Goal: Find specific page/section: Find specific page/section

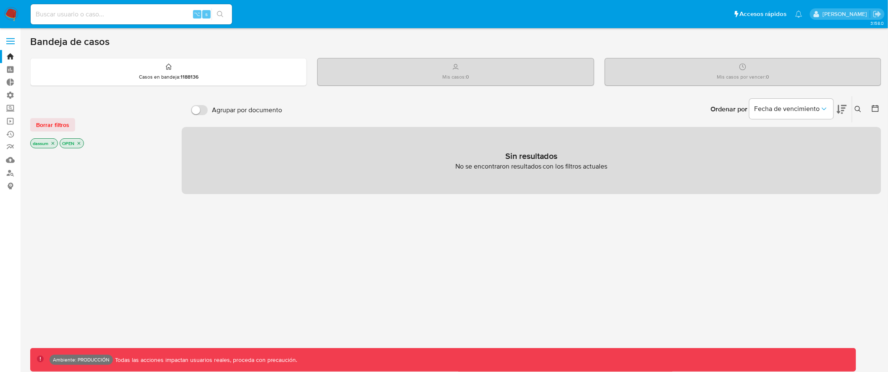
click at [56, 144] on p "dassum" at bounding box center [44, 143] width 27 height 9
click at [54, 144] on icon "close-filter" at bounding box center [52, 143] width 5 height 5
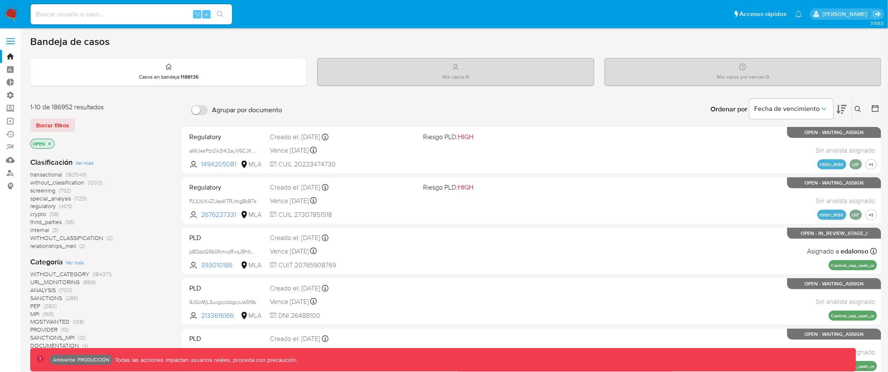
click at [50, 143] on icon "close-filter" at bounding box center [49, 143] width 5 height 5
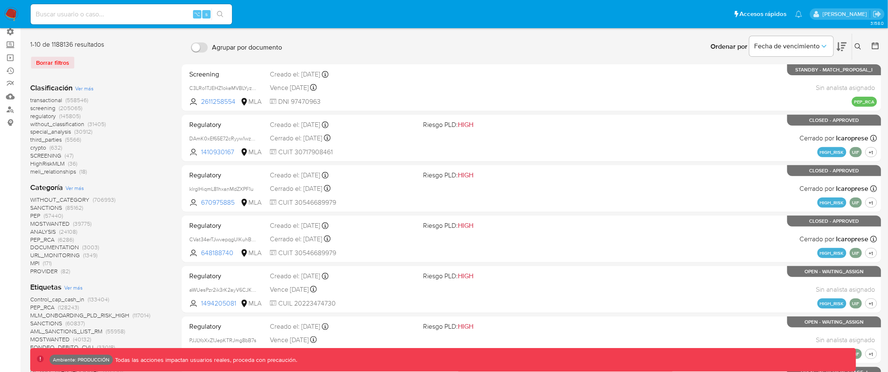
scroll to position [65, 0]
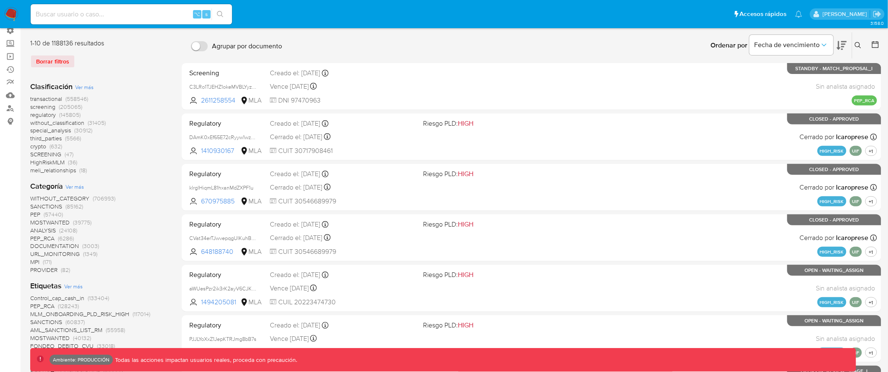
click at [49, 99] on span "transactional" at bounding box center [46, 98] width 32 height 8
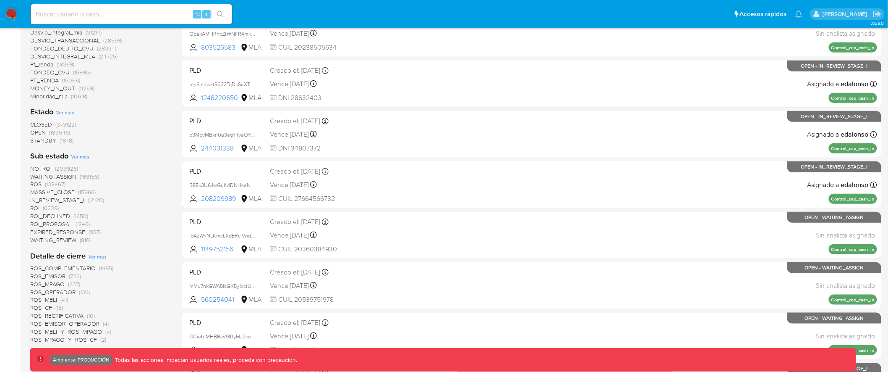
scroll to position [242, 0]
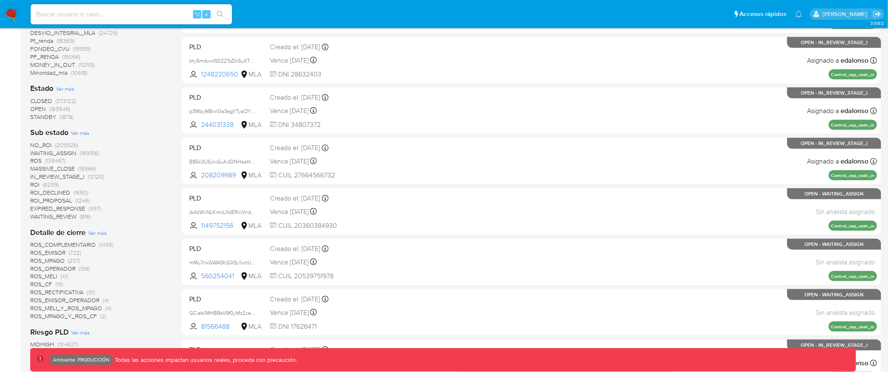
click at [42, 98] on span "CLOSED" at bounding box center [41, 101] width 22 height 8
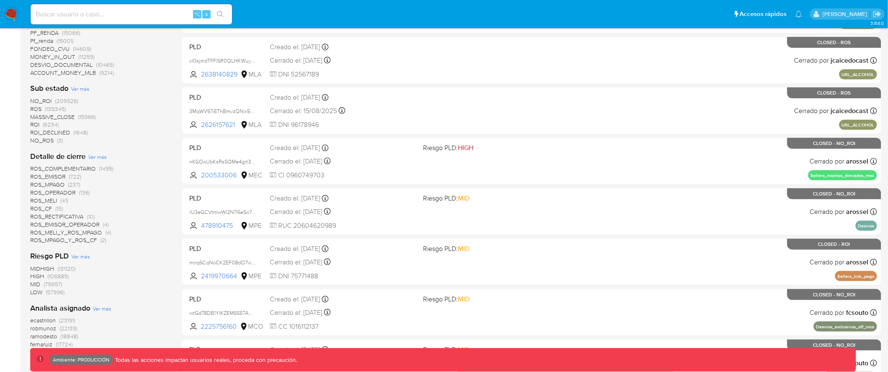
click at [37, 108] on span "ROS" at bounding box center [35, 109] width 11 height 8
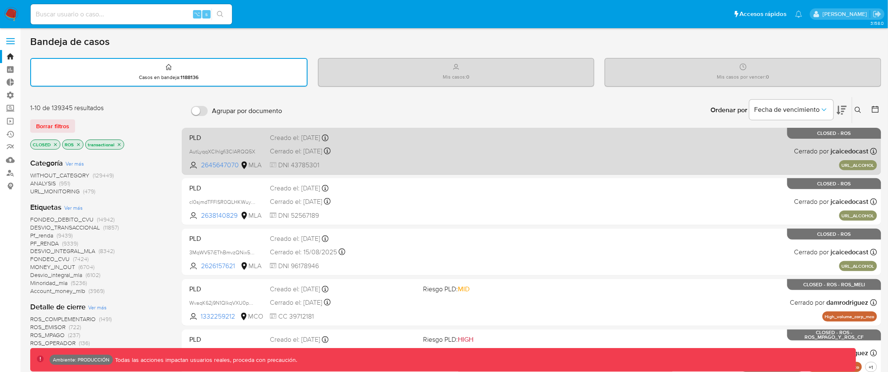
click at [386, 142] on div "PLD AutLyqqXCIhlgfi3ClARQQ5X 2645647070 MLA Creado el: 22/08/2025 Creado el: 22…" at bounding box center [531, 151] width 691 height 42
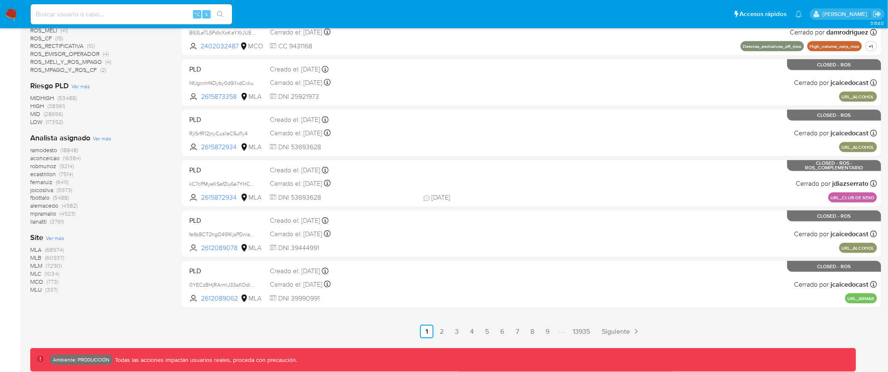
scroll to position [321, 0]
click at [38, 253] on span "MLB" at bounding box center [35, 257] width 11 height 8
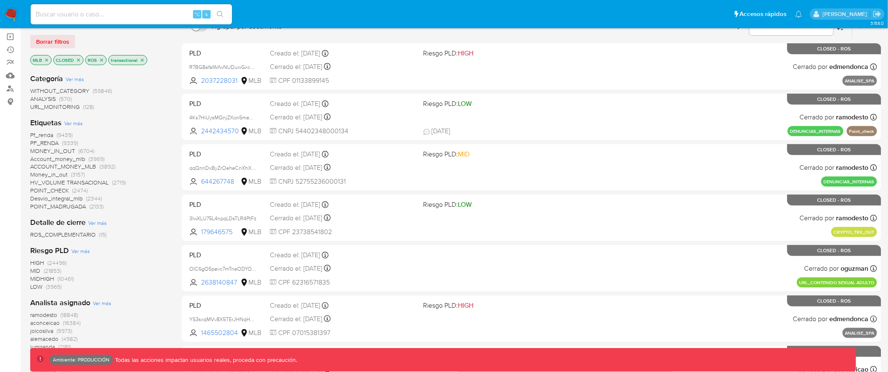
scroll to position [85, 0]
click at [78, 87] on span "WITHOUT_CATEGORY" at bounding box center [59, 90] width 59 height 8
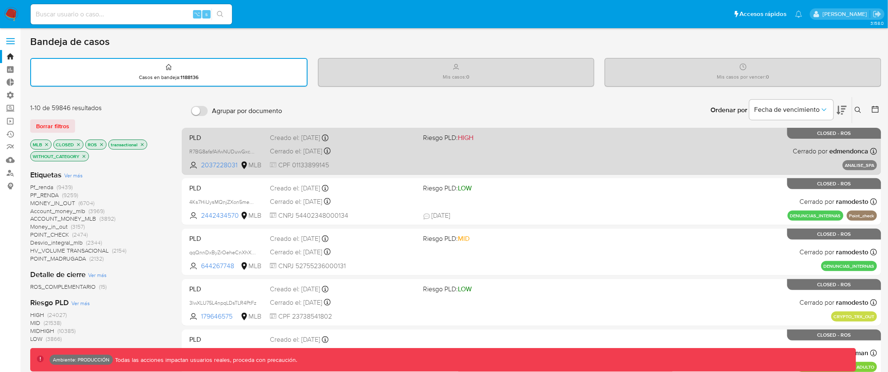
click at [414, 153] on div "Cerrado el: 05/09/2025 Cerrado el: 05/09/2025 15:35:25" at bounding box center [343, 151] width 147 height 9
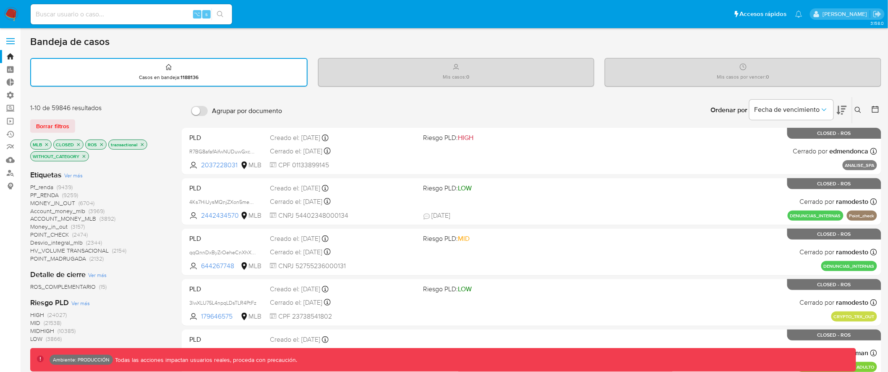
click at [47, 193] on span "PF_RENDA" at bounding box center [44, 195] width 29 height 8
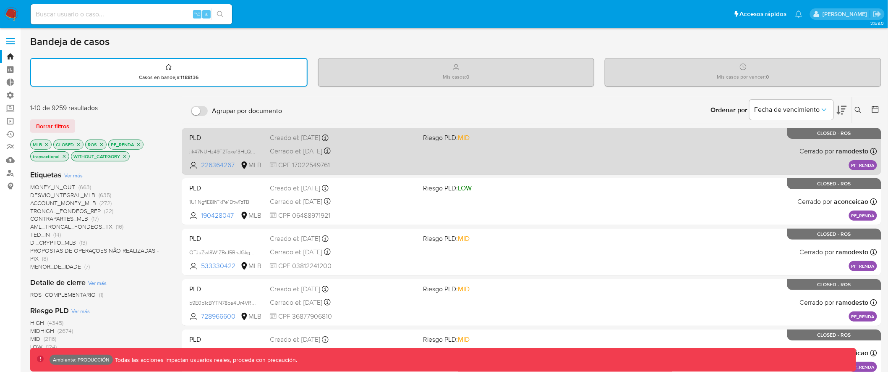
click at [382, 151] on div "Cerrado el: 01/07/2025 Cerrado el: 01/07/2025 17:54:19" at bounding box center [343, 151] width 147 height 9
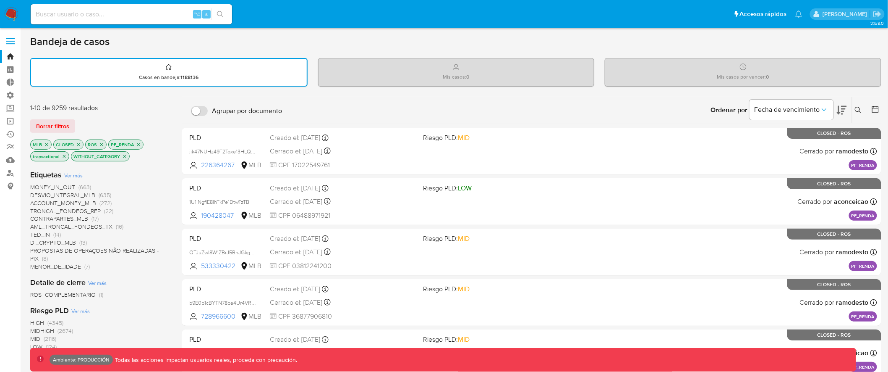
click at [139, 144] on icon "close-filter" at bounding box center [138, 144] width 5 height 5
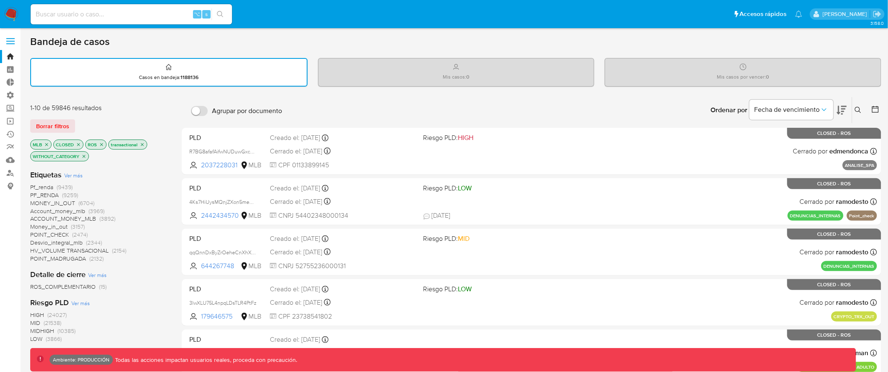
click at [42, 186] on span "Pf_renda" at bounding box center [41, 187] width 23 height 8
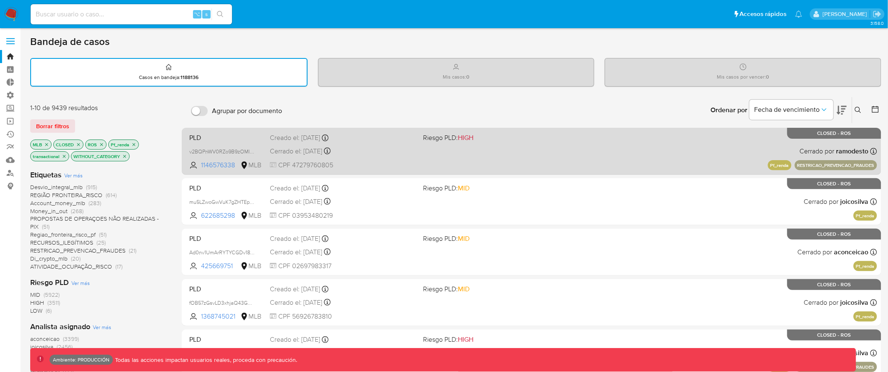
click at [397, 155] on div "PLD v2BQPnWV0RZo9B9zOMInSvxF 1146576338 MLB Riesgo PLD: HIGH Creado el: 12/08/2…" at bounding box center [531, 151] width 691 height 42
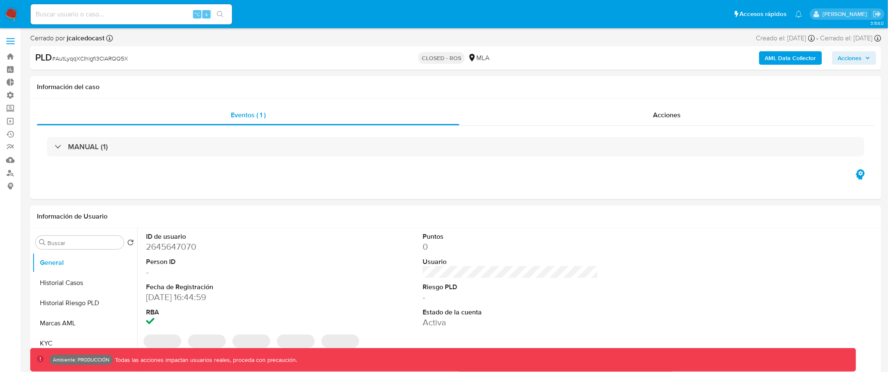
select select "10"
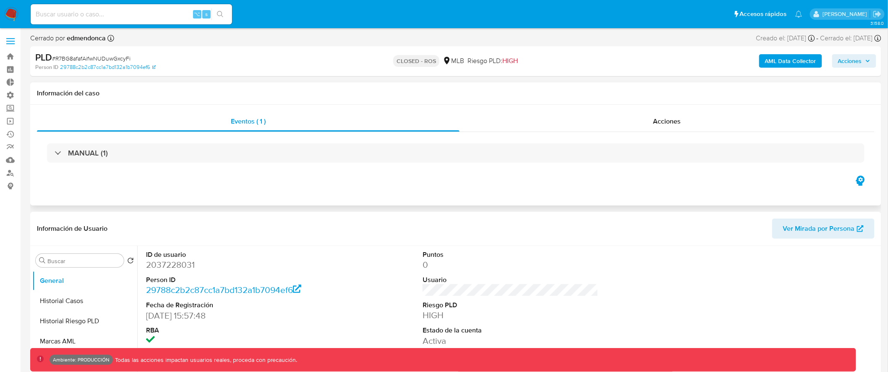
select select "10"
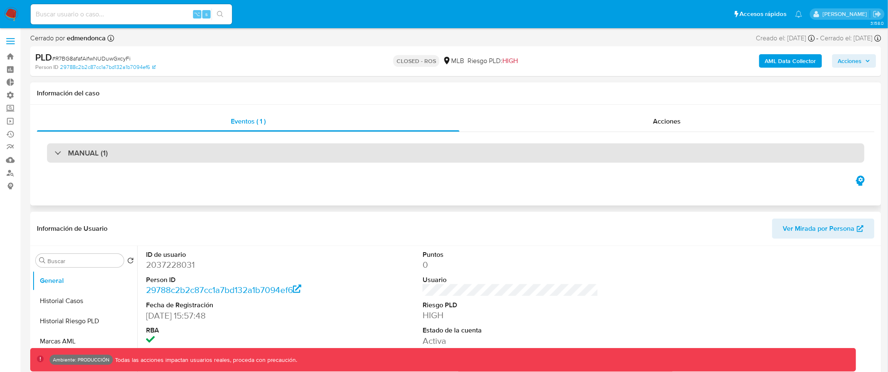
click at [406, 154] on div "MANUAL (1)" at bounding box center [456, 152] width 818 height 19
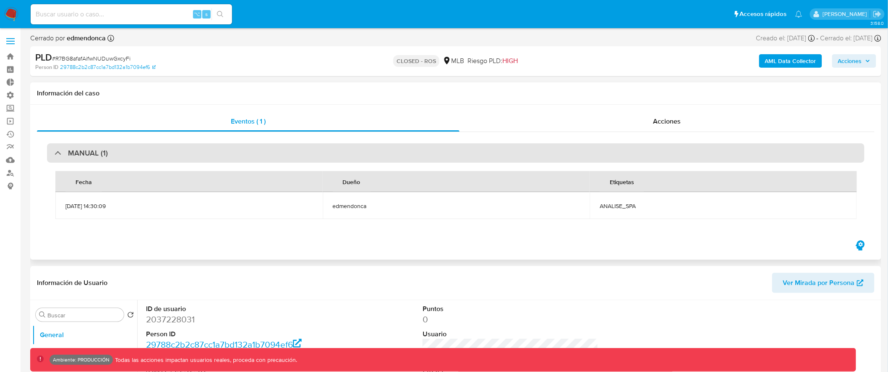
click at [405, 154] on div "MANUAL (1)" at bounding box center [456, 152] width 818 height 19
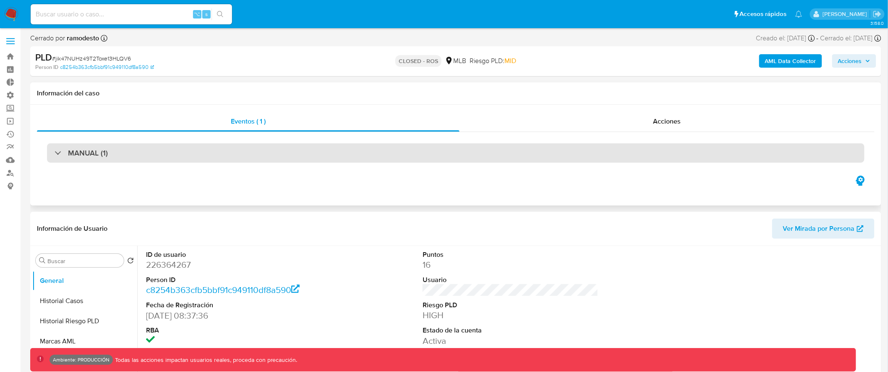
select select "10"
click at [463, 149] on div "MANUAL (1)" at bounding box center [456, 152] width 818 height 19
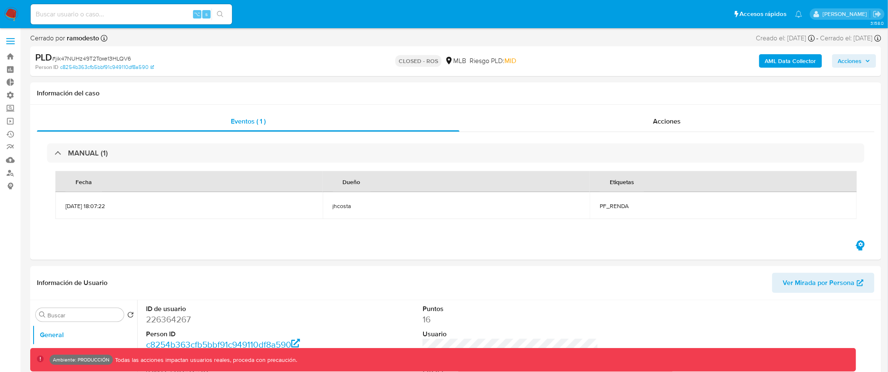
click img
click span
click input "checkbox"
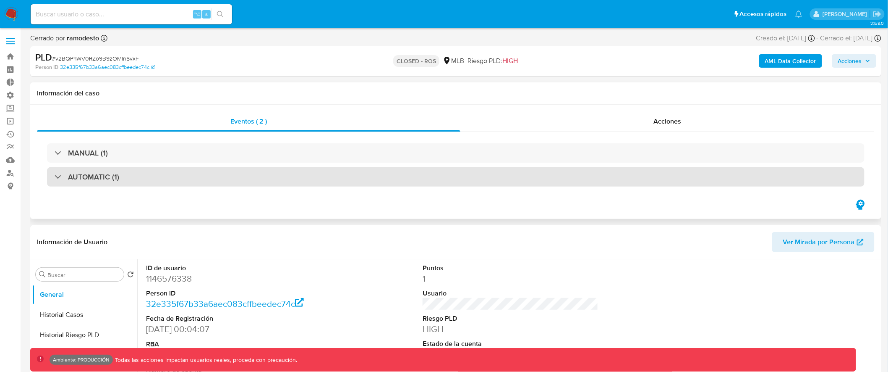
click at [204, 173] on div "AUTOMATIC (1)" at bounding box center [456, 176] width 818 height 19
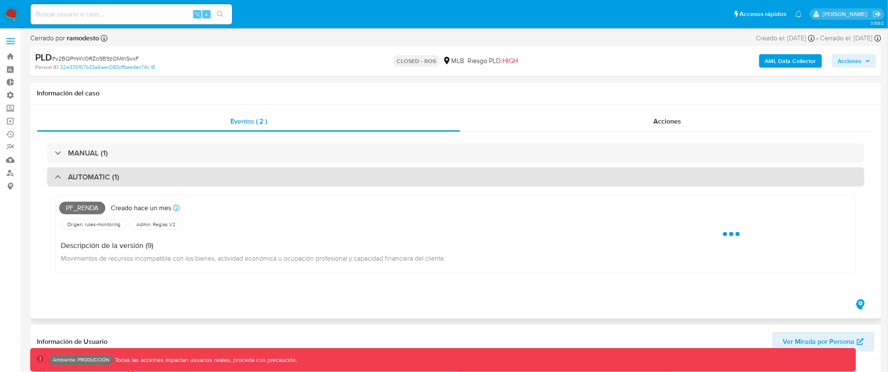
select select "10"
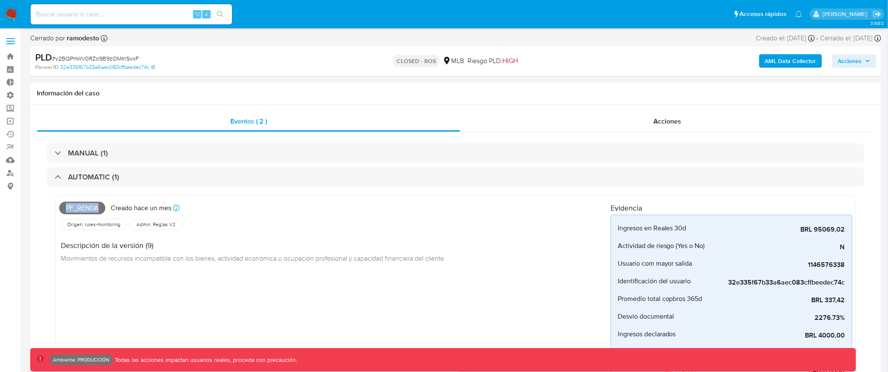
drag, startPoint x: 63, startPoint y: 209, endPoint x: 107, endPoint y: 209, distance: 44.9
click at [107, 209] on div "Pf_renda Creado hace un mes Creado: 12/08/2025 00:32:30" at bounding box center [335, 208] width 552 height 18
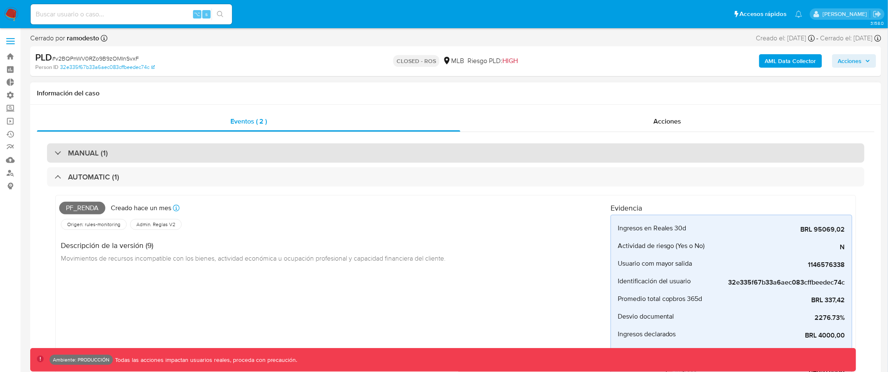
click at [142, 148] on div "MANUAL (1)" at bounding box center [456, 152] width 818 height 19
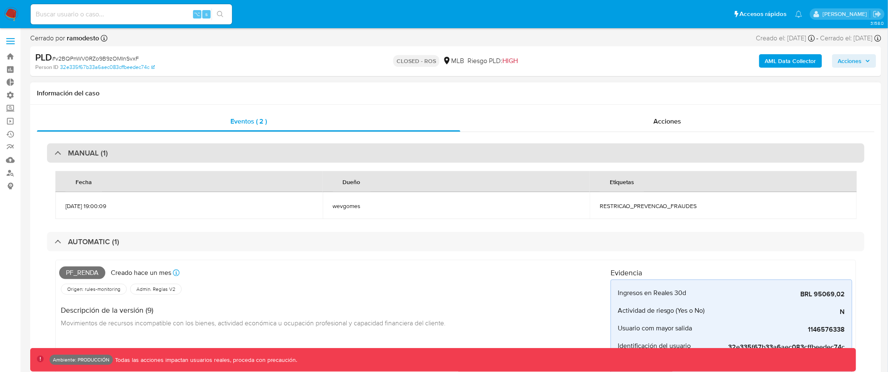
click at [252, 155] on div "MANUAL (1)" at bounding box center [456, 152] width 818 height 19
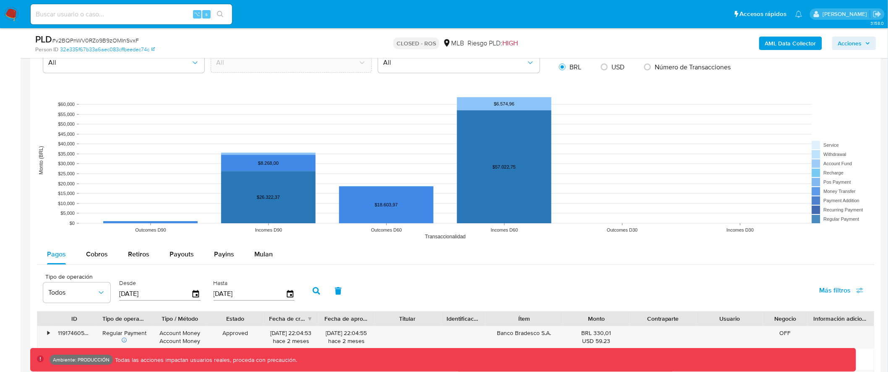
scroll to position [1063, 0]
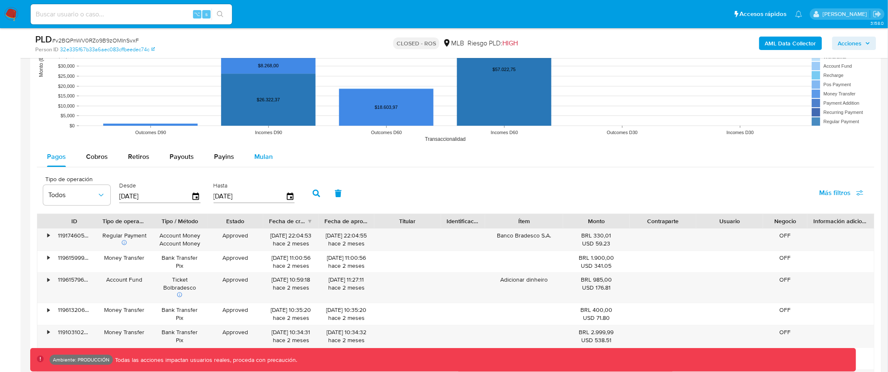
click at [255, 158] on span "Mulan" at bounding box center [263, 157] width 18 height 10
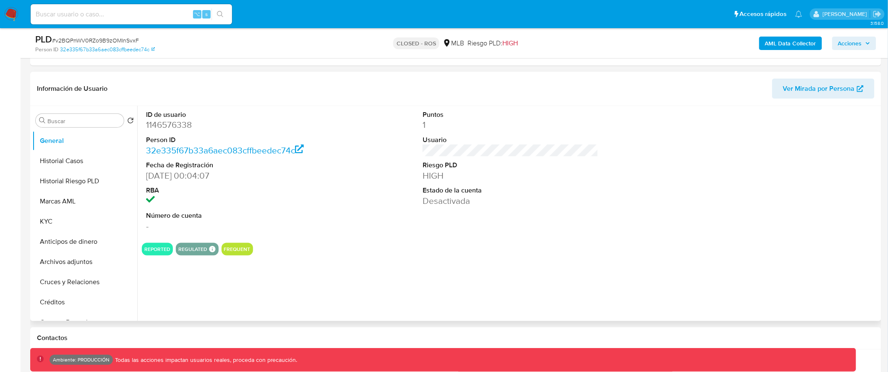
scroll to position [0, 0]
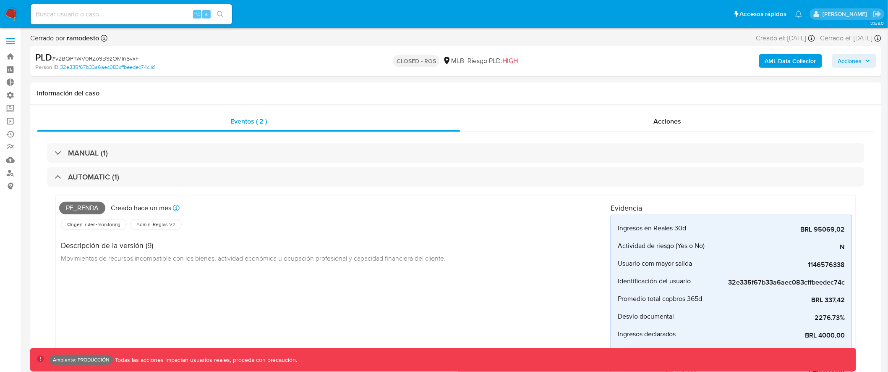
click at [116, 58] on span "# v2BQPnWV0RZo9B9zOMInSvxF" at bounding box center [95, 58] width 87 height 8
copy span "v2BQPnWV0RZo9B9zOMInSvxF"
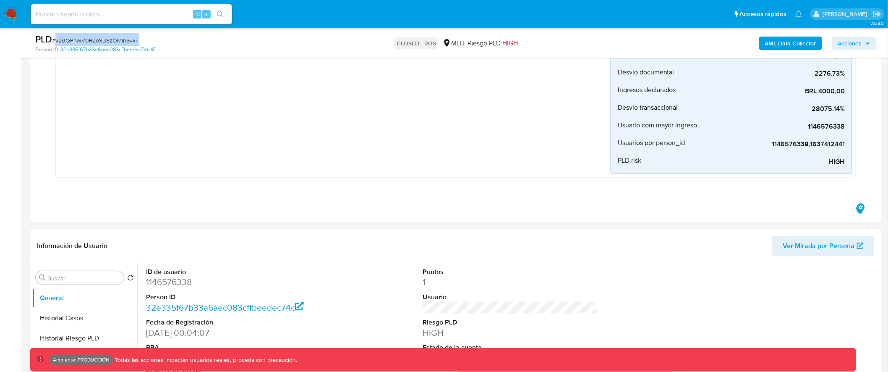
scroll to position [257, 0]
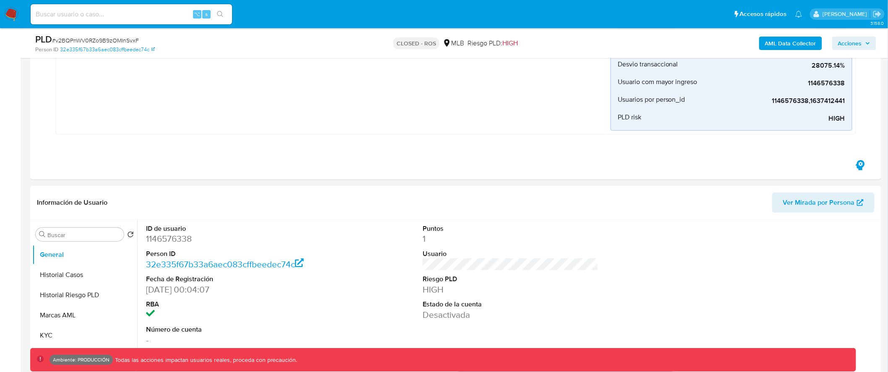
click at [170, 241] on dd "1146576338" at bounding box center [234, 239] width 176 height 12
copy dd "1146576338"
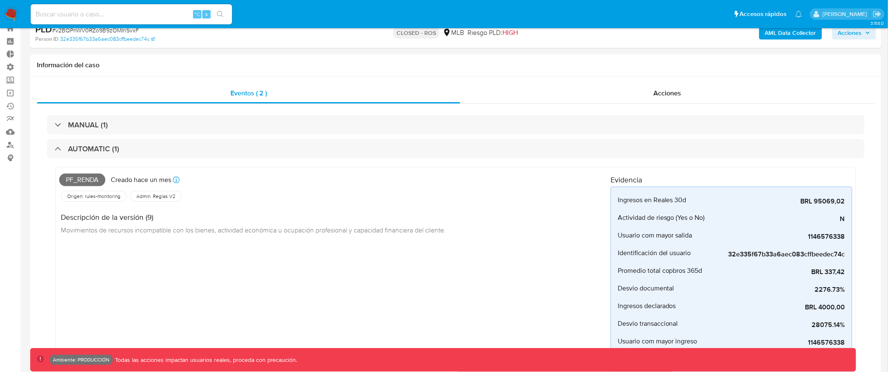
scroll to position [0, 0]
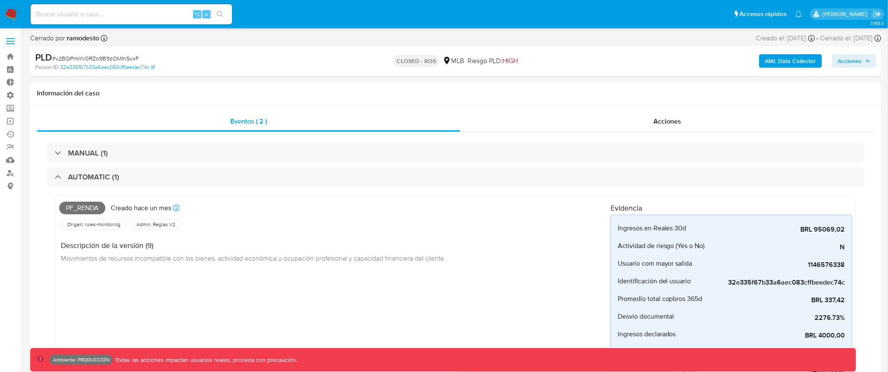
click at [11, 42] on label at bounding box center [10, 41] width 21 height 18
click at [0, 0] on input "checkbox" at bounding box center [0, 0] width 0 height 0
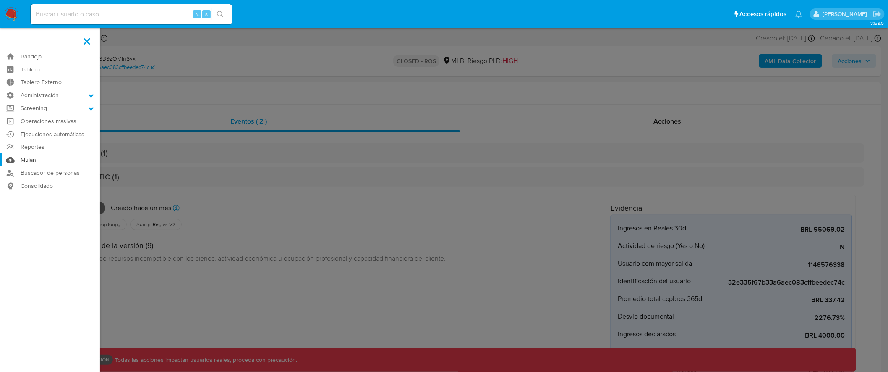
click at [27, 160] on link "Mulan" at bounding box center [50, 159] width 100 height 13
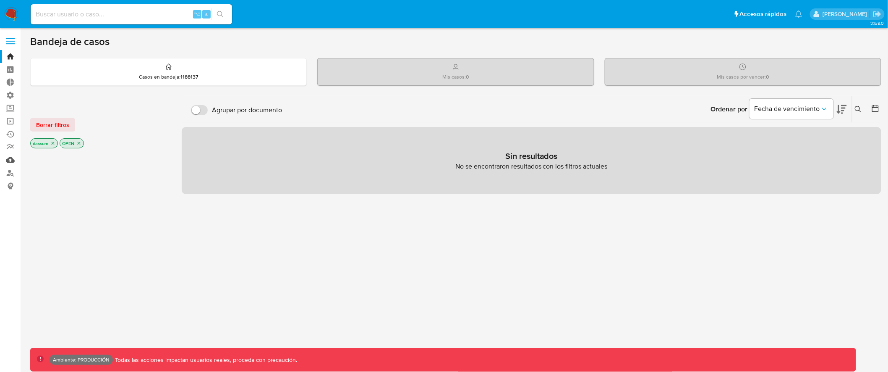
click at [9, 159] on link "Mulan" at bounding box center [50, 159] width 100 height 13
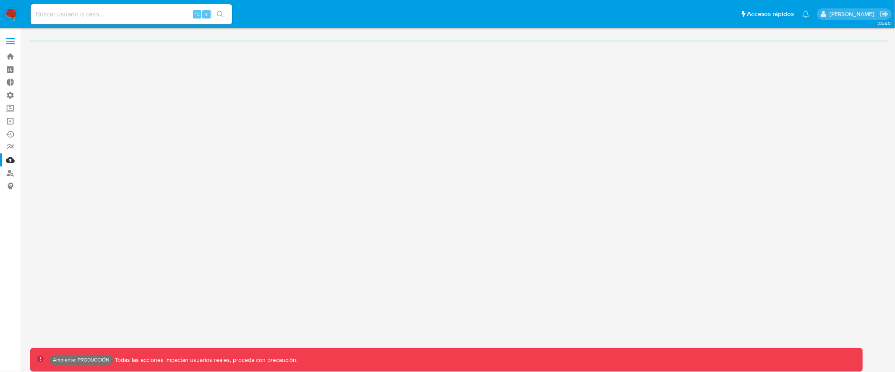
click at [10, 43] on span at bounding box center [10, 43] width 8 height 1
click at [0, 0] on input "checkbox" at bounding box center [0, 0] width 0 height 0
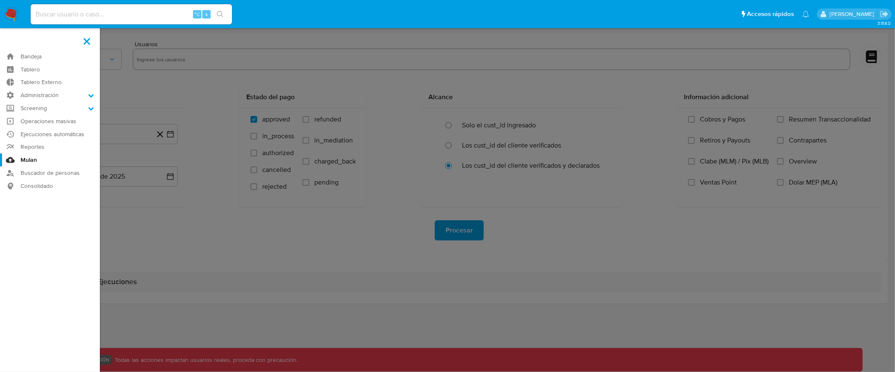
click at [584, 38] on label at bounding box center [447, 186] width 895 height 372
click at [0, 0] on input "checkbox" at bounding box center [0, 0] width 0 height 0
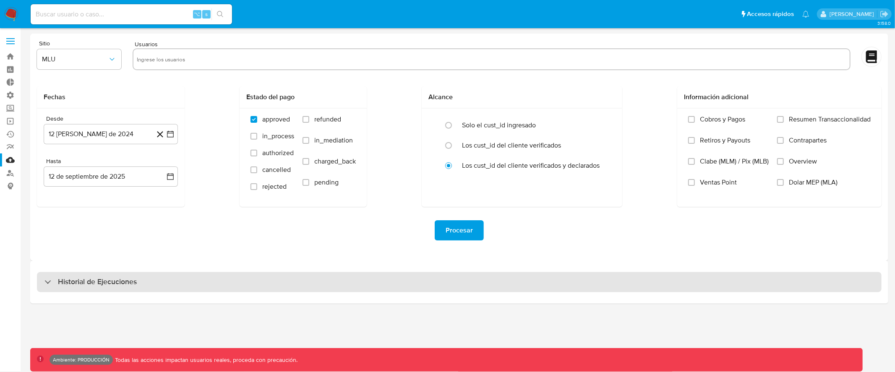
click at [187, 273] on div "Historial de Ejecuciones" at bounding box center [459, 282] width 845 height 20
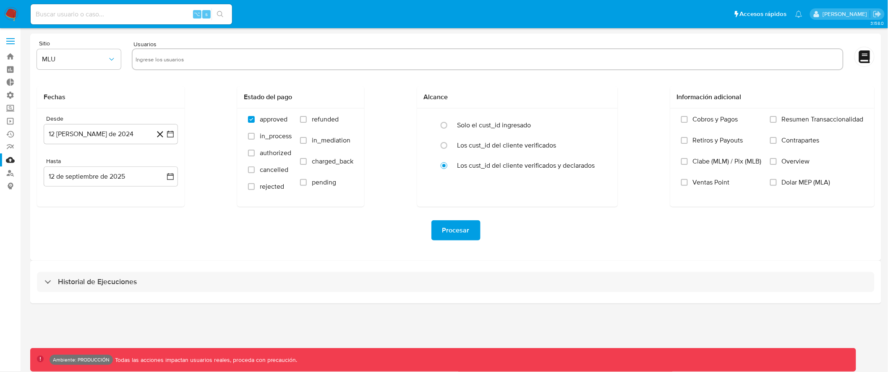
select select "10"
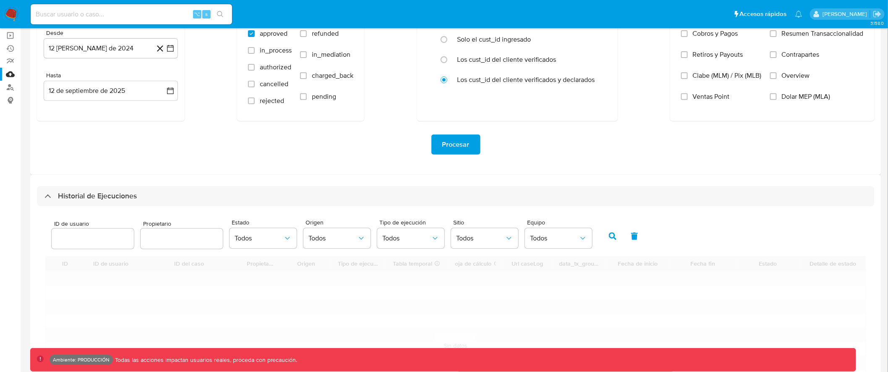
scroll to position [205, 0]
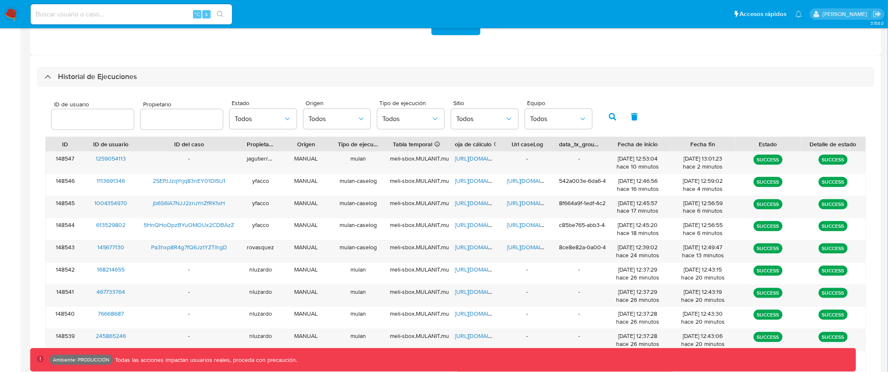
click at [103, 118] on input "number" at bounding box center [93, 119] width 82 height 11
type input "1146576338"
click at [595, 114] on div "ID de usuario 1146576338 Propietario Estado Todos Origen Todos Tipo de ejecució…" at bounding box center [455, 115] width 821 height 41
click at [612, 114] on button "button" at bounding box center [613, 117] width 22 height 20
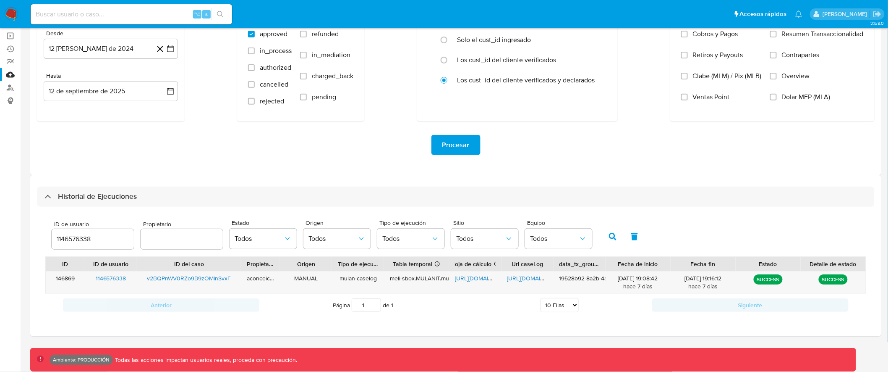
scroll to position [85, 0]
click at [529, 279] on span "[URL][DOMAIN_NAME]" at bounding box center [537, 278] width 58 height 8
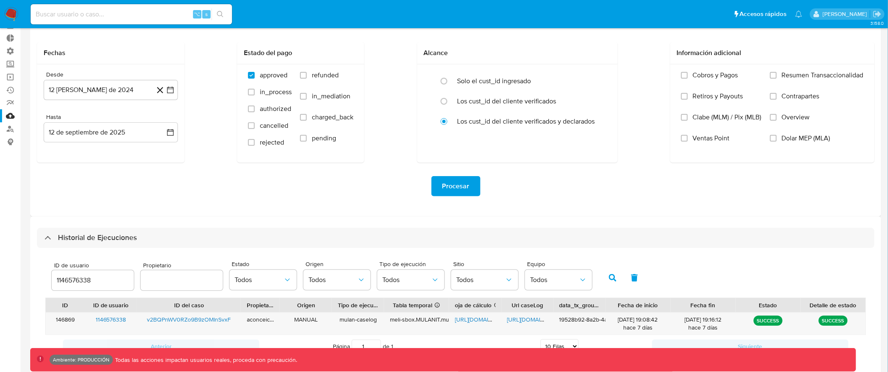
scroll to position [0, 0]
